Goal: Task Accomplishment & Management: Manage account settings

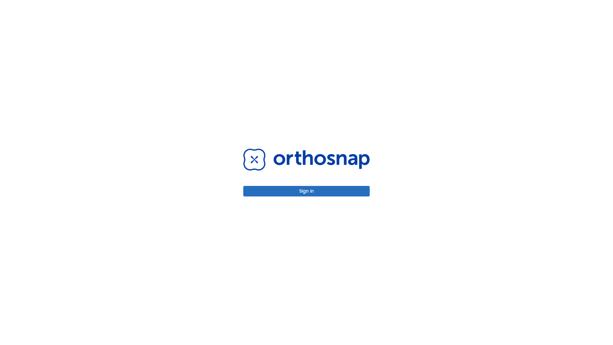
click at [307, 191] on button "Sign in" at bounding box center [306, 191] width 127 height 11
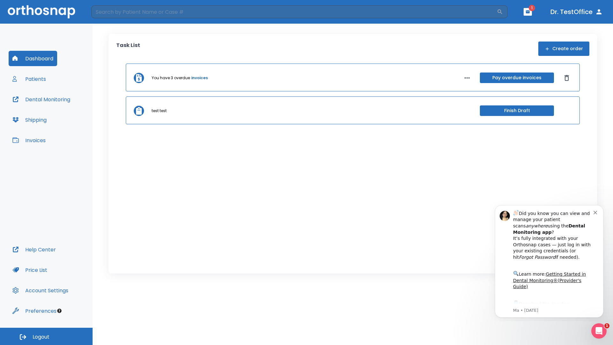
click at [46, 336] on span "Logout" at bounding box center [41, 337] width 17 height 7
